Goal: Transaction & Acquisition: Purchase product/service

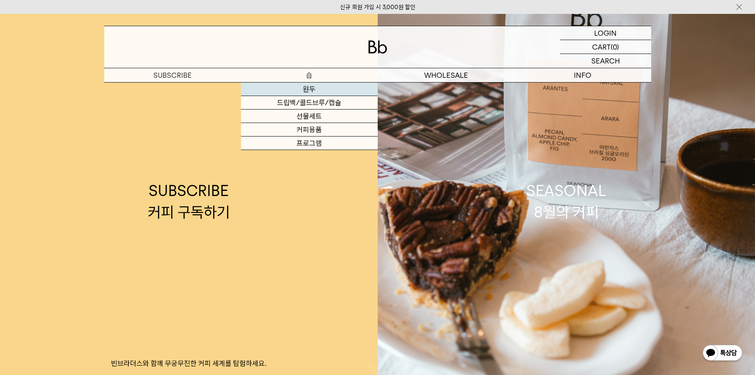
click at [315, 91] on link "원두" at bounding box center [309, 88] width 137 height 13
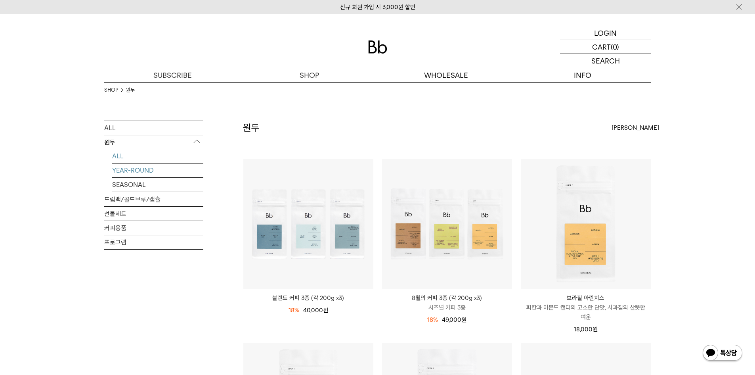
click at [139, 169] on link "YEAR-ROUND" at bounding box center [157, 170] width 91 height 14
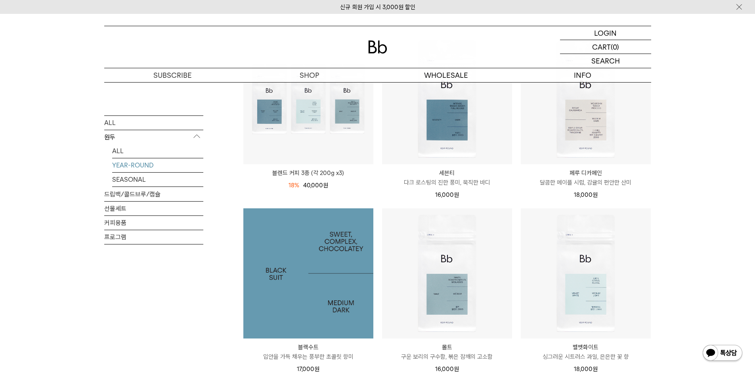
scroll to position [124, 0]
click at [314, 262] on img at bounding box center [308, 274] width 130 height 130
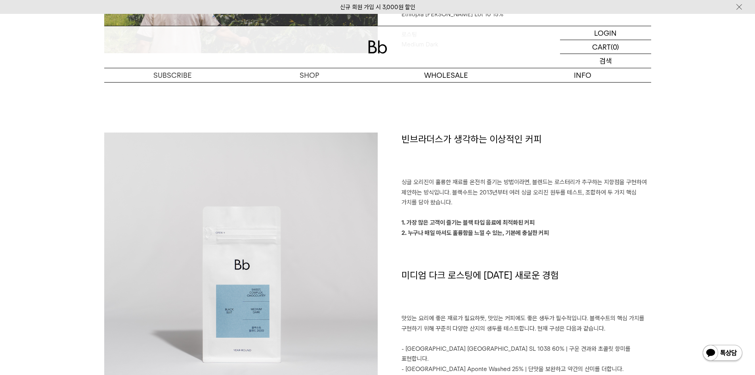
scroll to position [674, 0]
